Goal: Task Accomplishment & Management: Complete application form

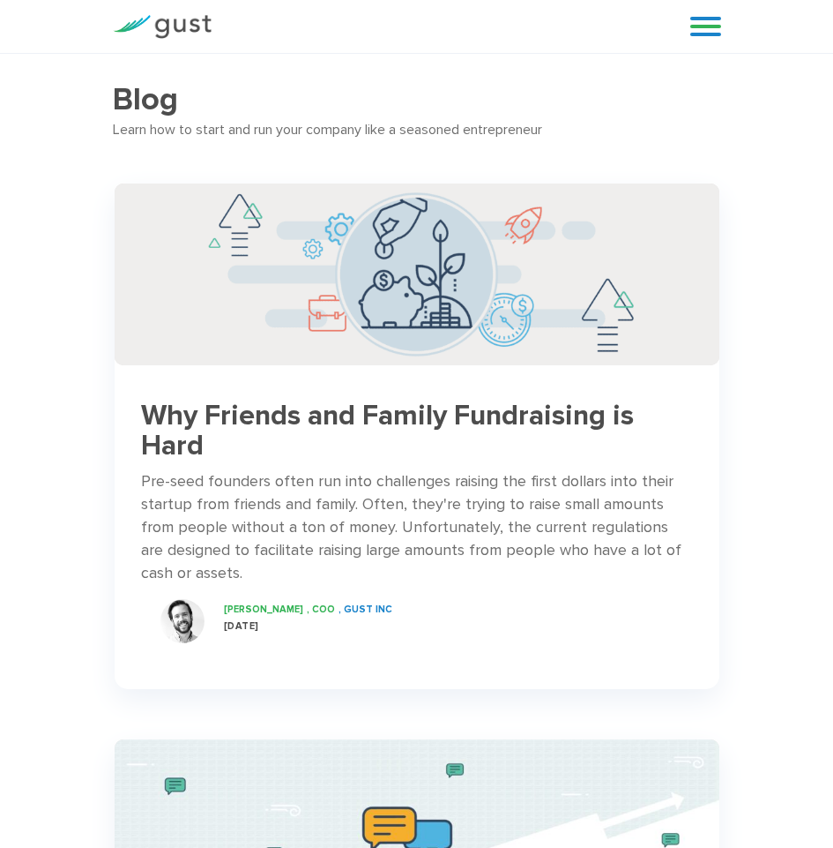
click at [716, 40] on div "Blog FAQ Pricing Get Started Login Login" at bounding box center [699, 26] width 71 height 53
click at [707, 23] on link at bounding box center [706, 26] width 31 height 26
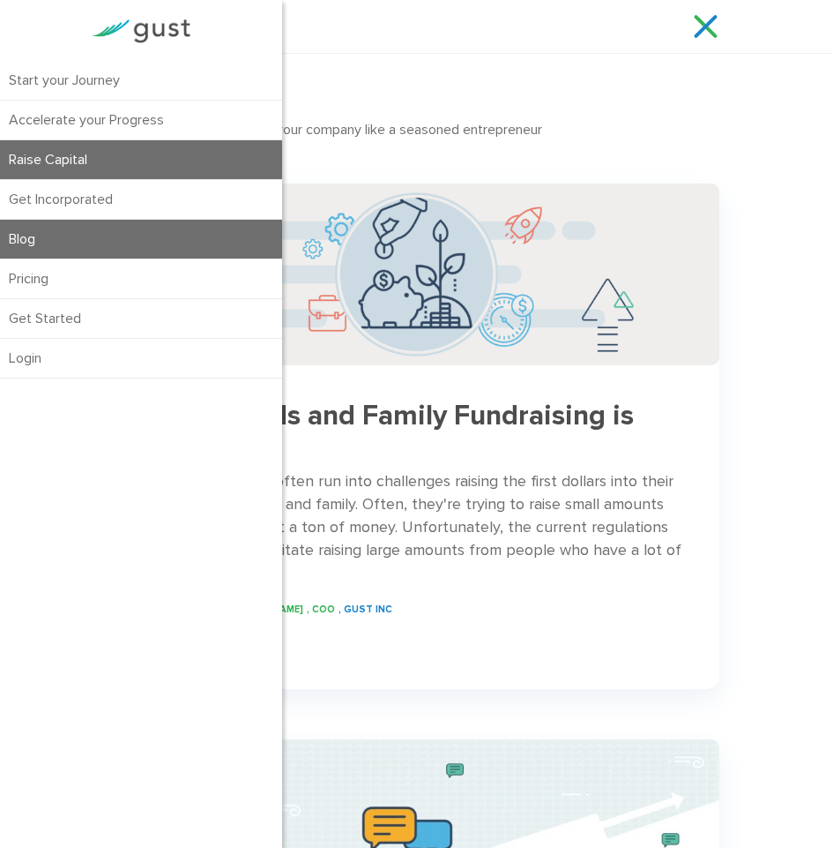
click at [109, 152] on link "Raise Capital" at bounding box center [141, 159] width 282 height 39
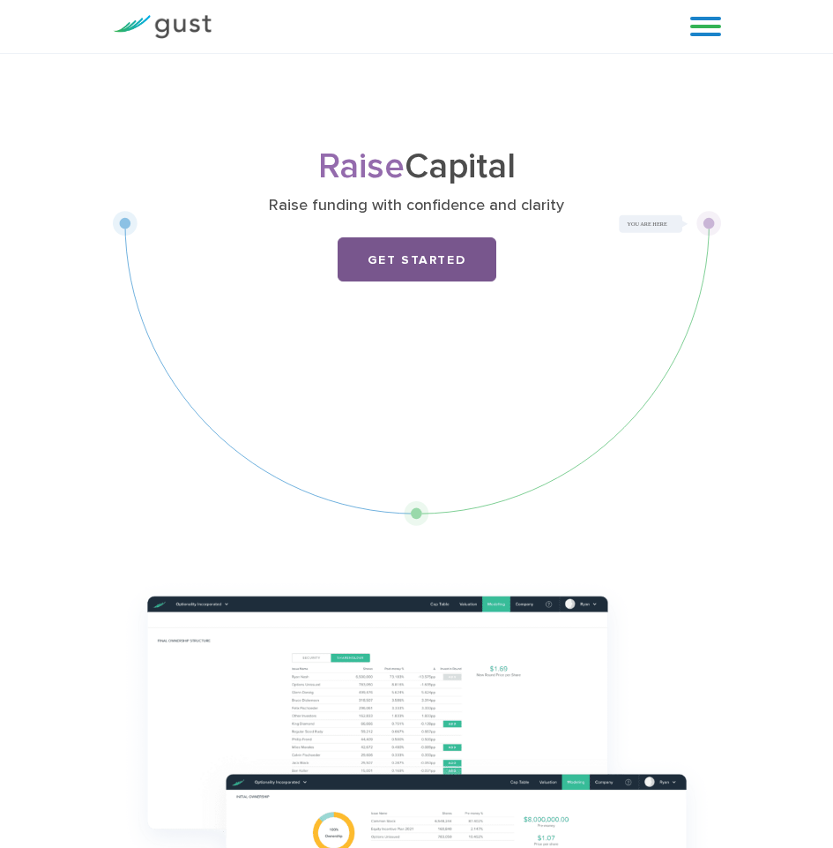
click at [435, 266] on link "Get Started" at bounding box center [417, 259] width 159 height 44
